Goal: Check status

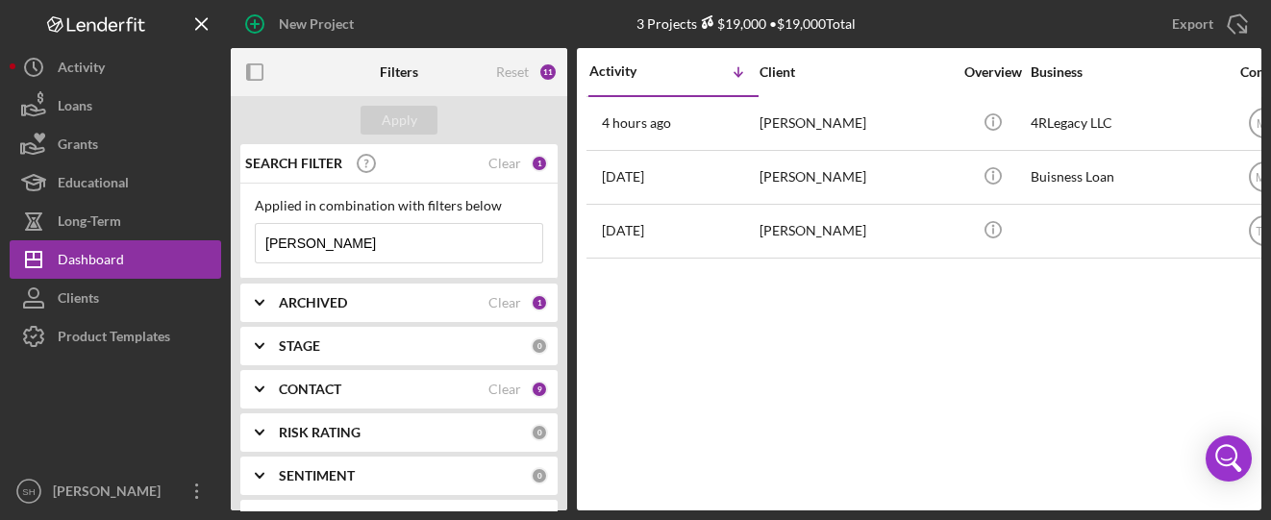
drag, startPoint x: 333, startPoint y: 243, endPoint x: 245, endPoint y: 244, distance: 87.5
click at [245, 244] on div "Applied in combination with filters below [PERSON_NAME] Icon/Menu Close" at bounding box center [398, 231] width 317 height 95
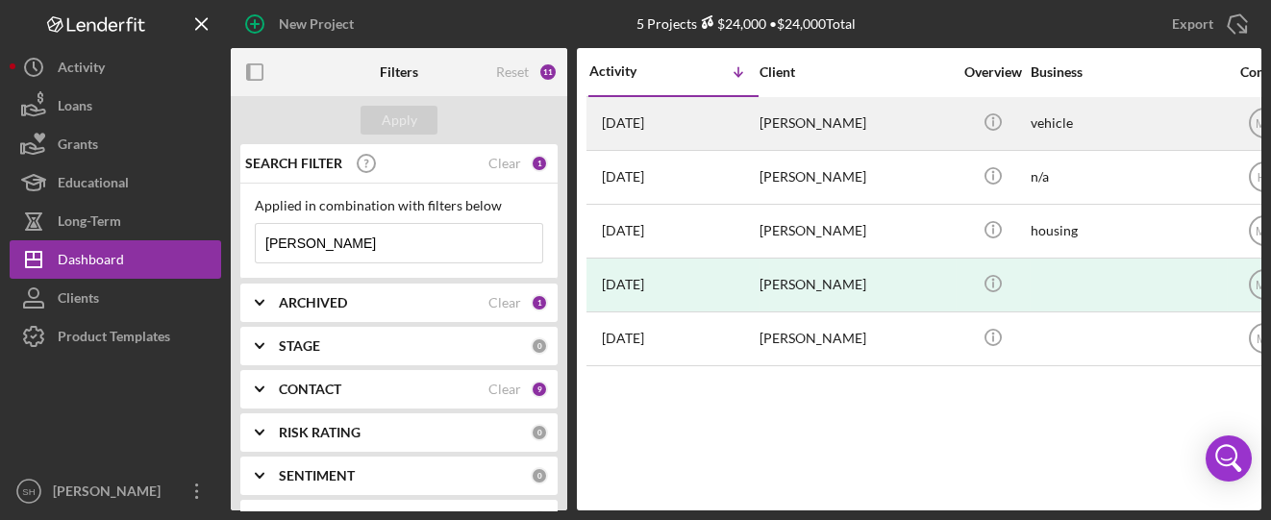
type input "[PERSON_NAME]"
click at [642, 122] on time "[DATE]" at bounding box center [623, 122] width 42 height 15
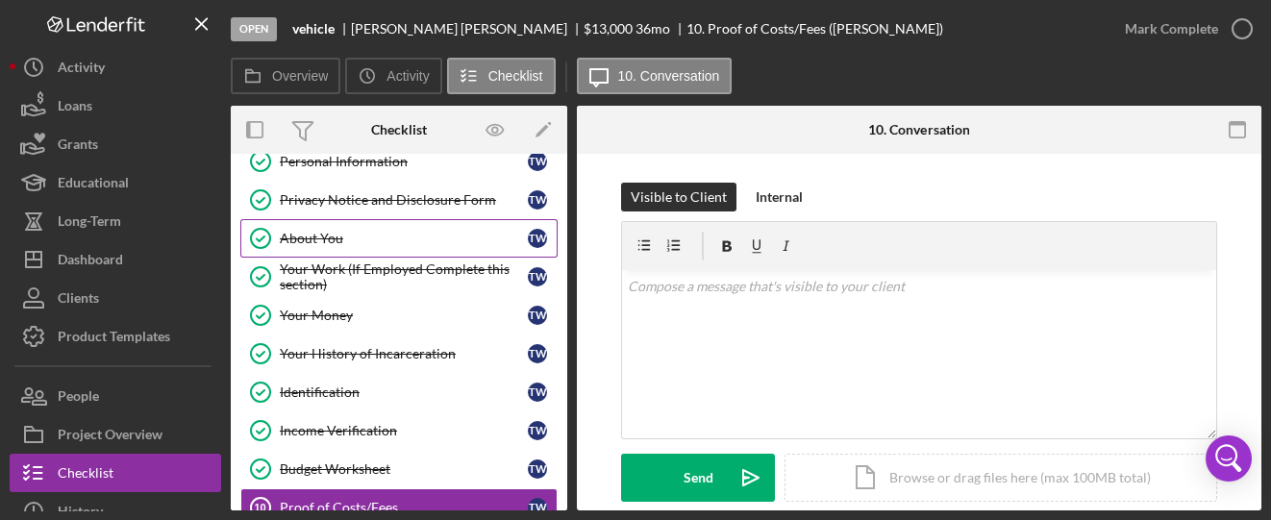
scroll to position [88, 0]
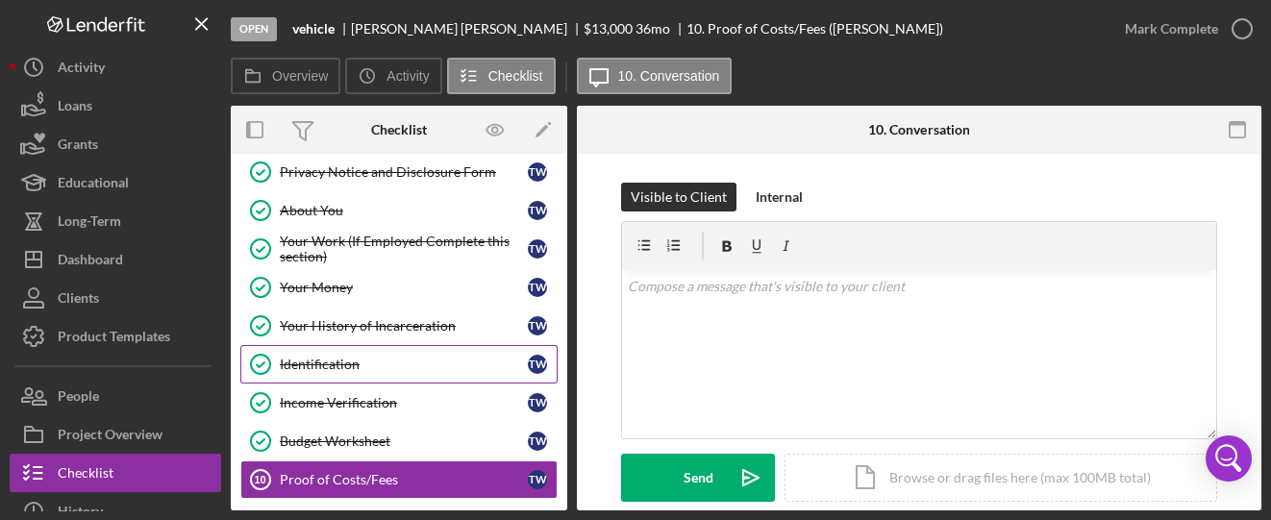
click at [355, 364] on div "Identification" at bounding box center [404, 364] width 248 height 15
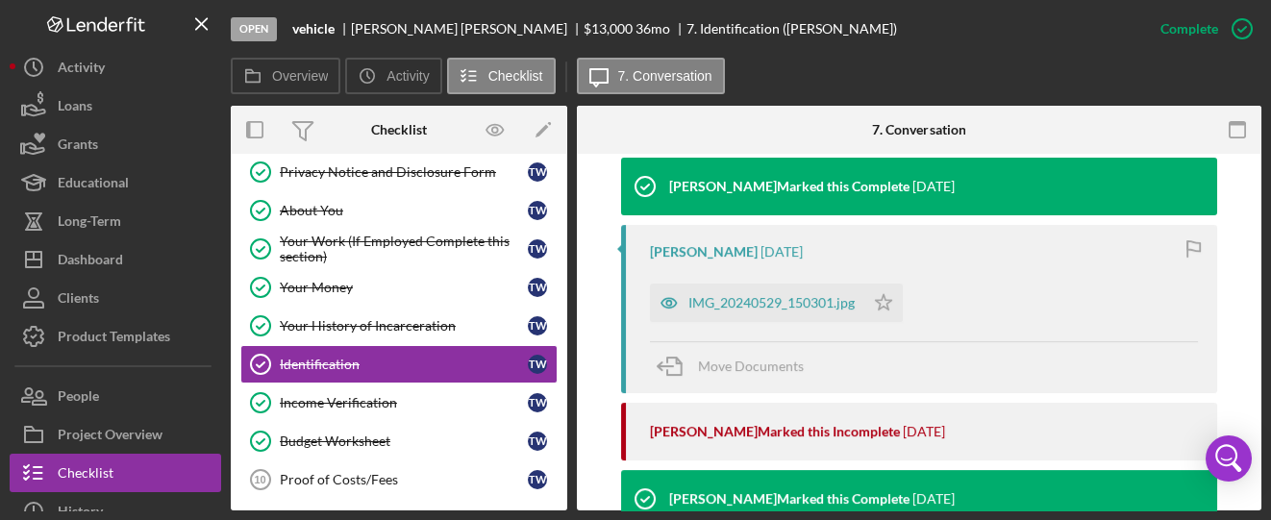
scroll to position [641, 0]
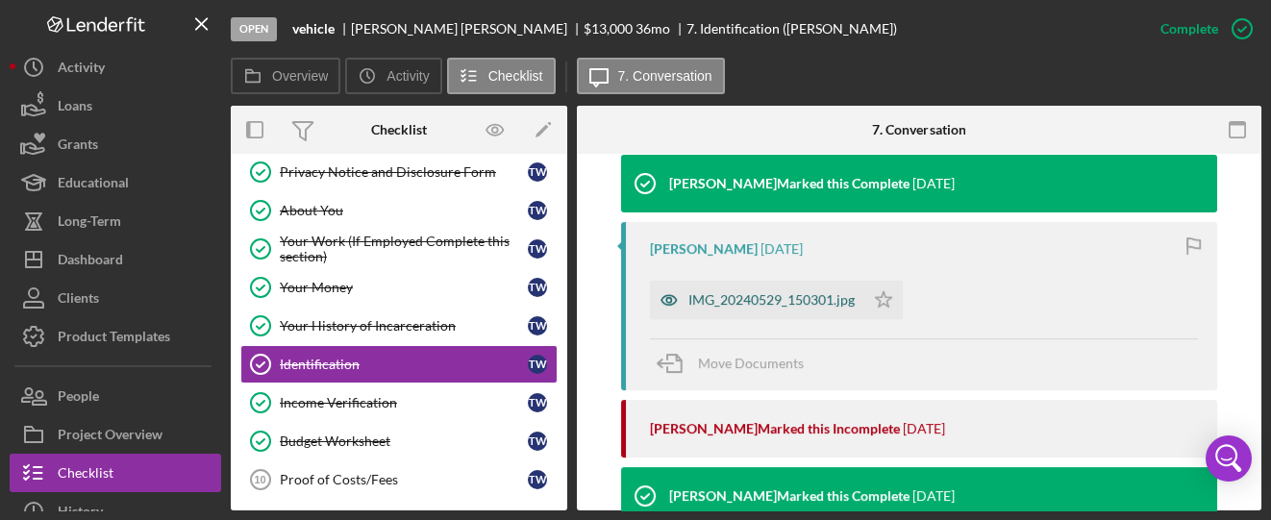
click at [811, 292] on div "IMG_20240529_150301.jpg" at bounding box center [772, 299] width 166 height 15
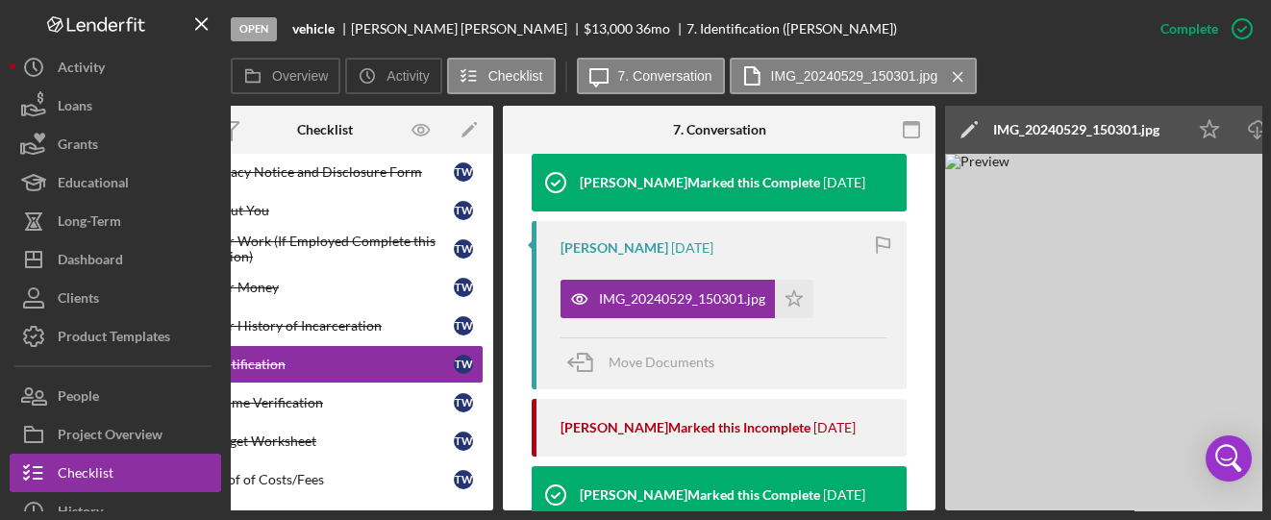
scroll to position [0, 0]
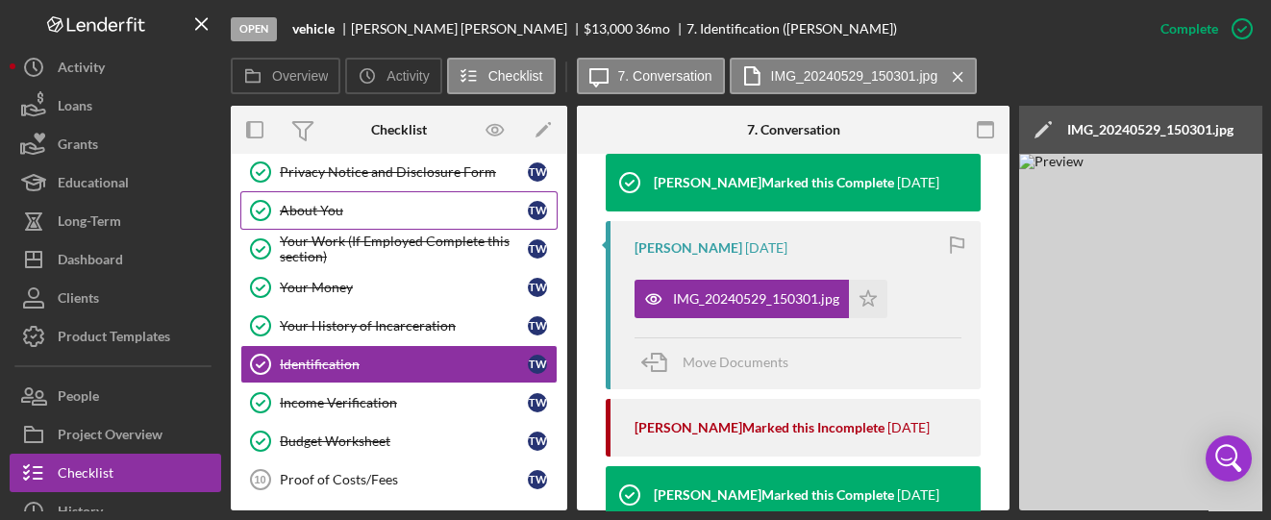
click at [329, 207] on div "About You" at bounding box center [404, 210] width 248 height 15
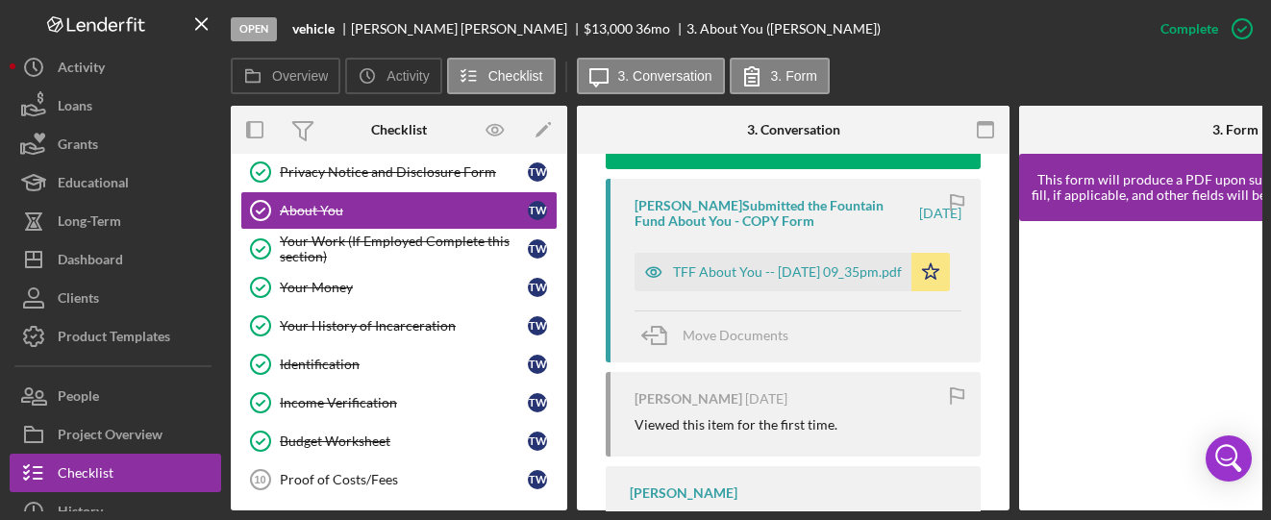
scroll to position [613, 0]
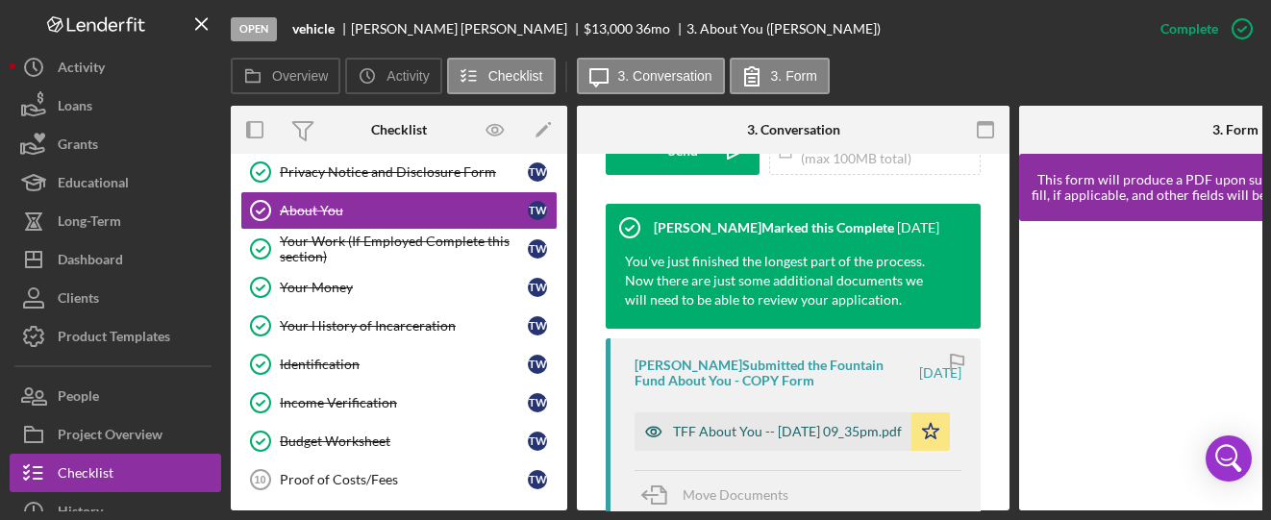
click at [774, 434] on div "TFF About You -- [DATE] 09_35pm.pdf" at bounding box center [787, 431] width 229 height 15
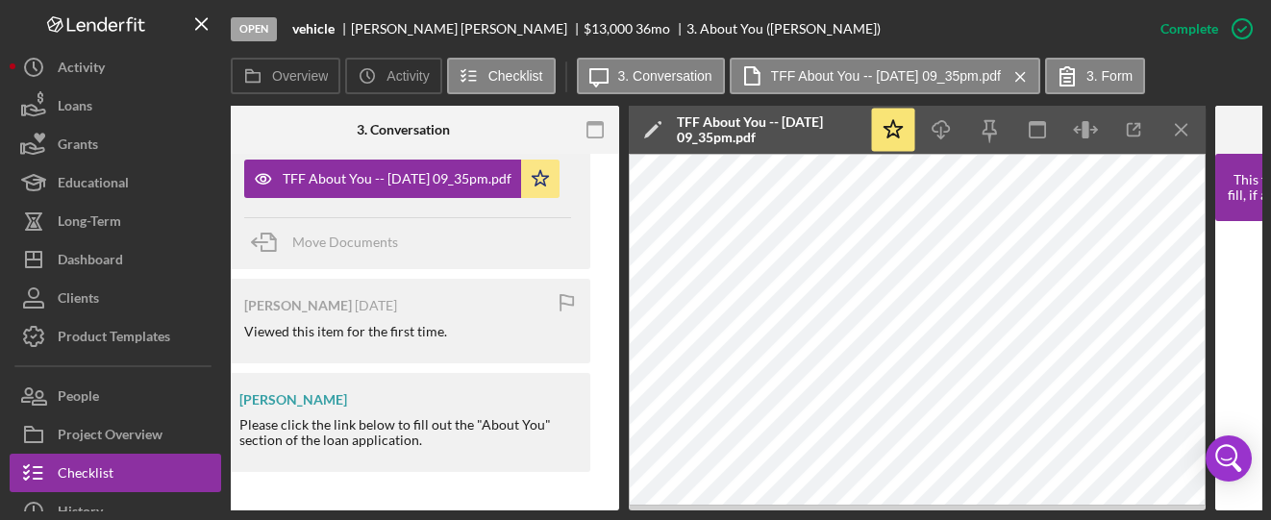
scroll to position [0, 394]
